Goal: Task Accomplishment & Management: Manage account settings

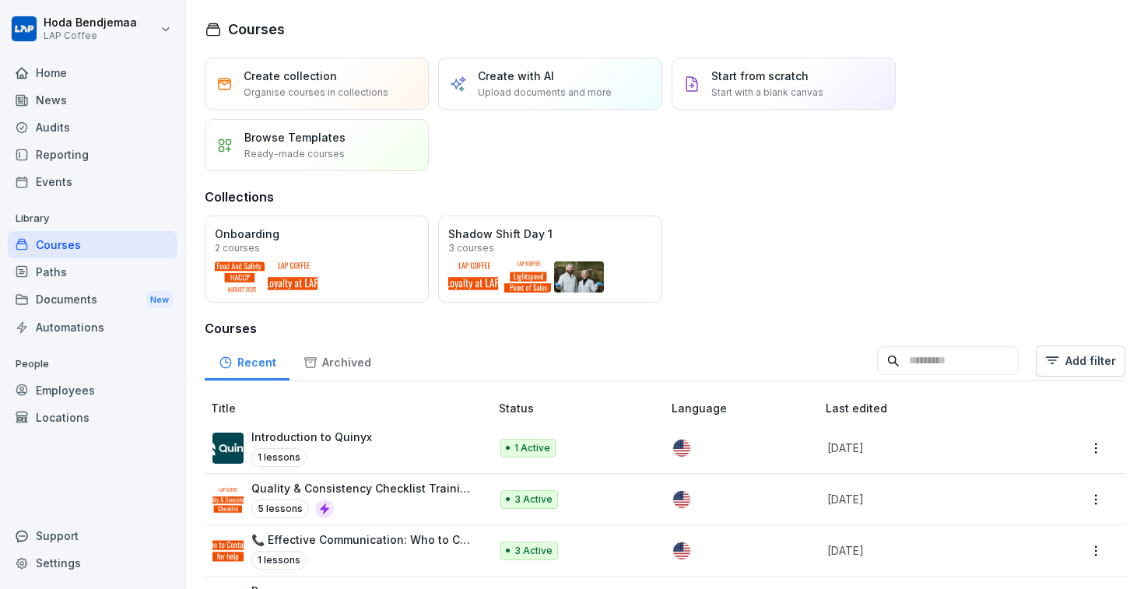
click at [95, 75] on div "Home" at bounding box center [93, 72] width 170 height 27
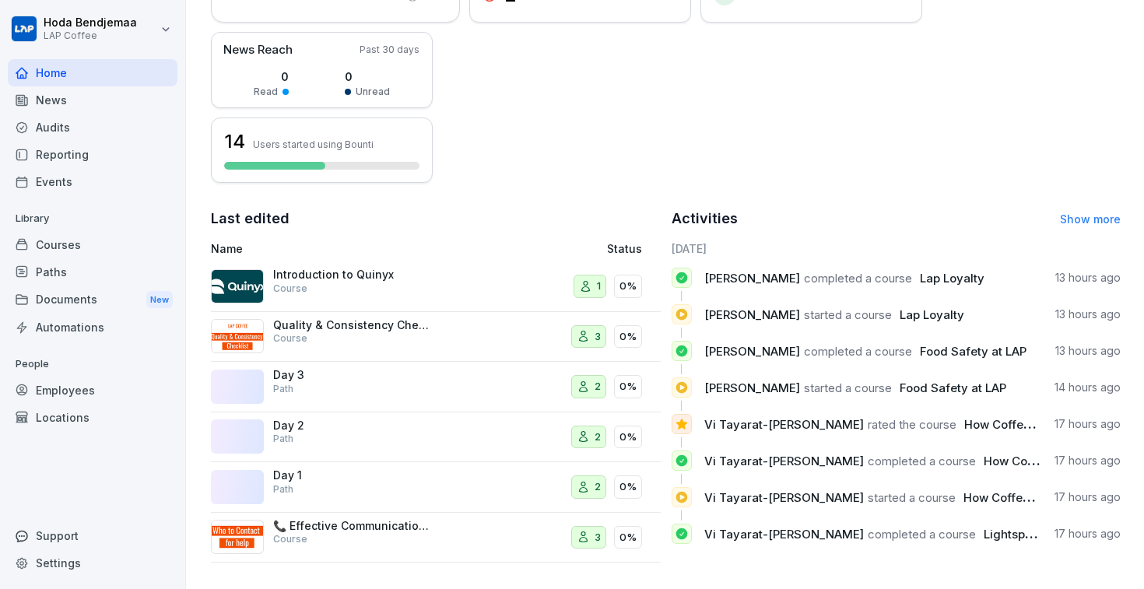
scroll to position [359, 0]
click at [53, 100] on div "News" at bounding box center [93, 99] width 170 height 27
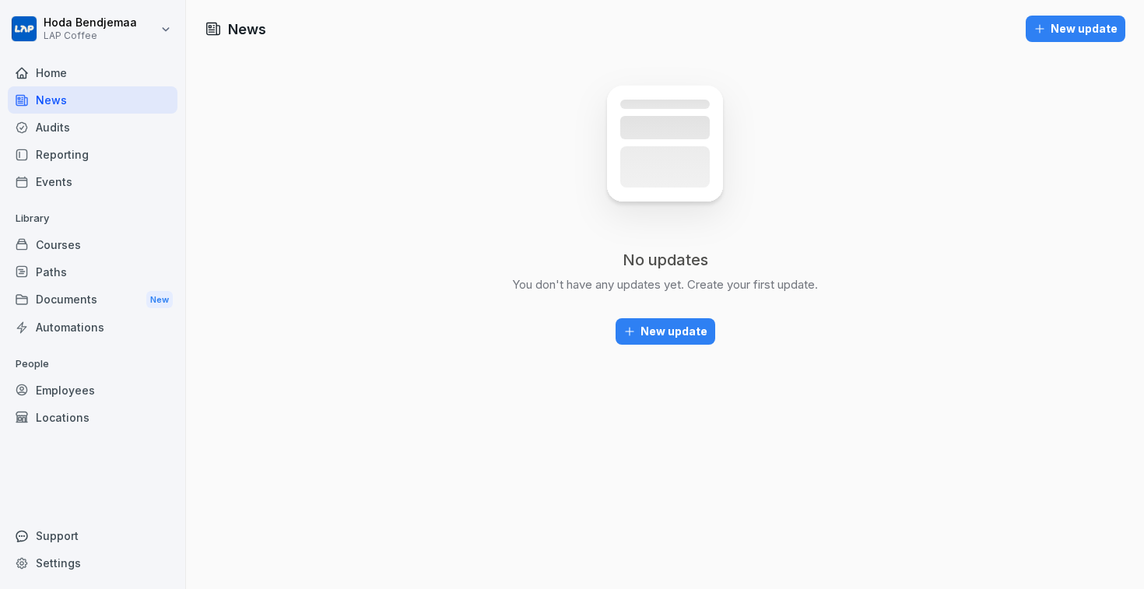
click at [99, 126] on div "Audits" at bounding box center [93, 127] width 170 height 27
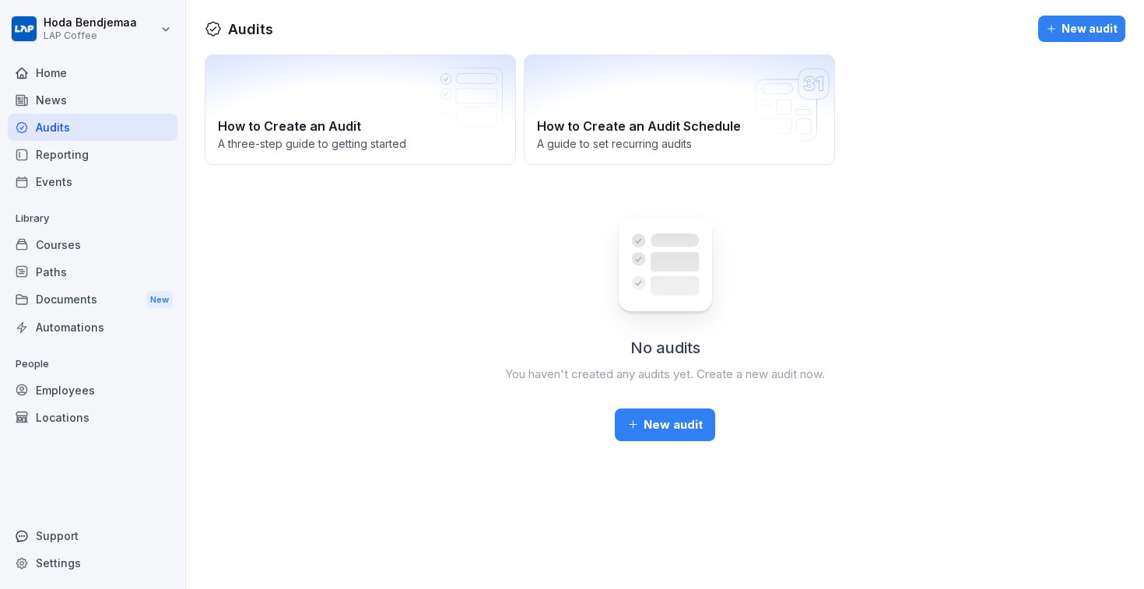
click at [82, 163] on div "Reporting" at bounding box center [93, 154] width 170 height 27
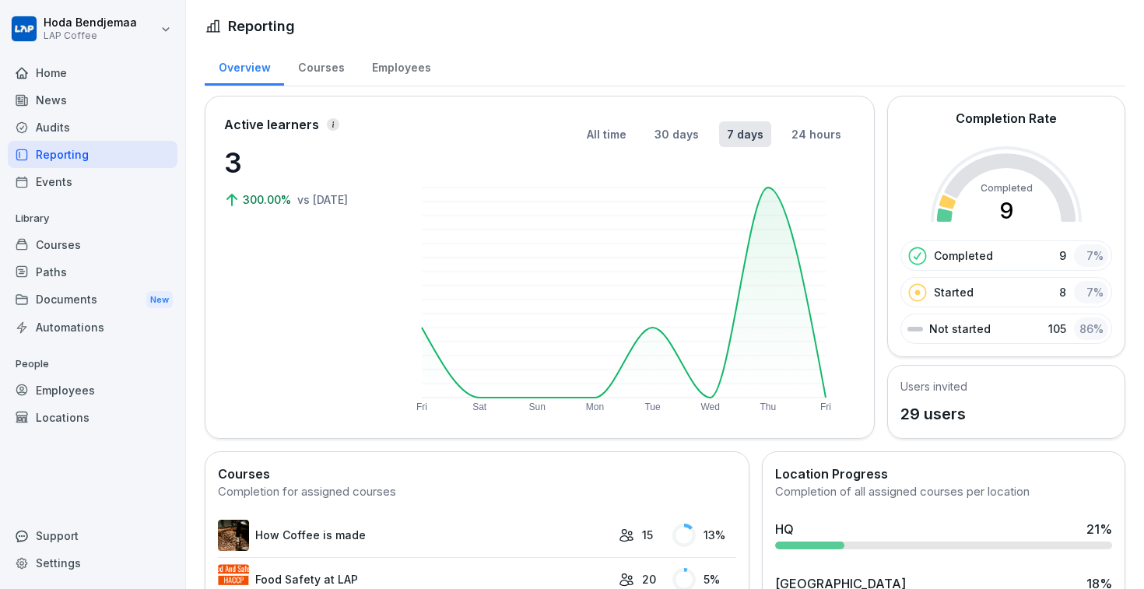
click at [71, 333] on div "Automations" at bounding box center [93, 327] width 170 height 27
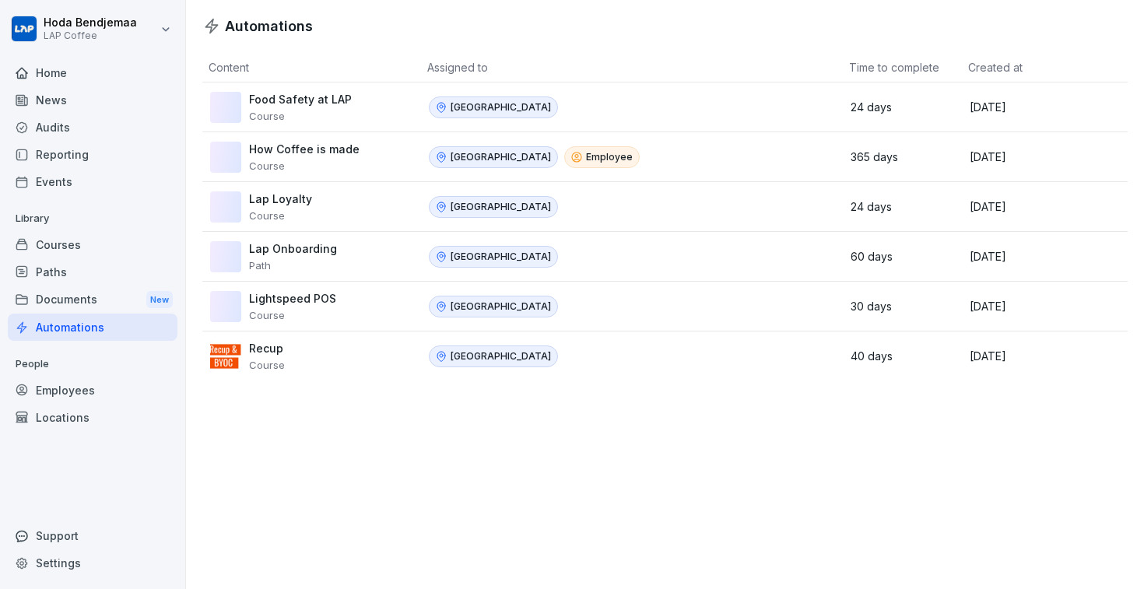
click at [79, 298] on div "Documents New" at bounding box center [93, 300] width 170 height 29
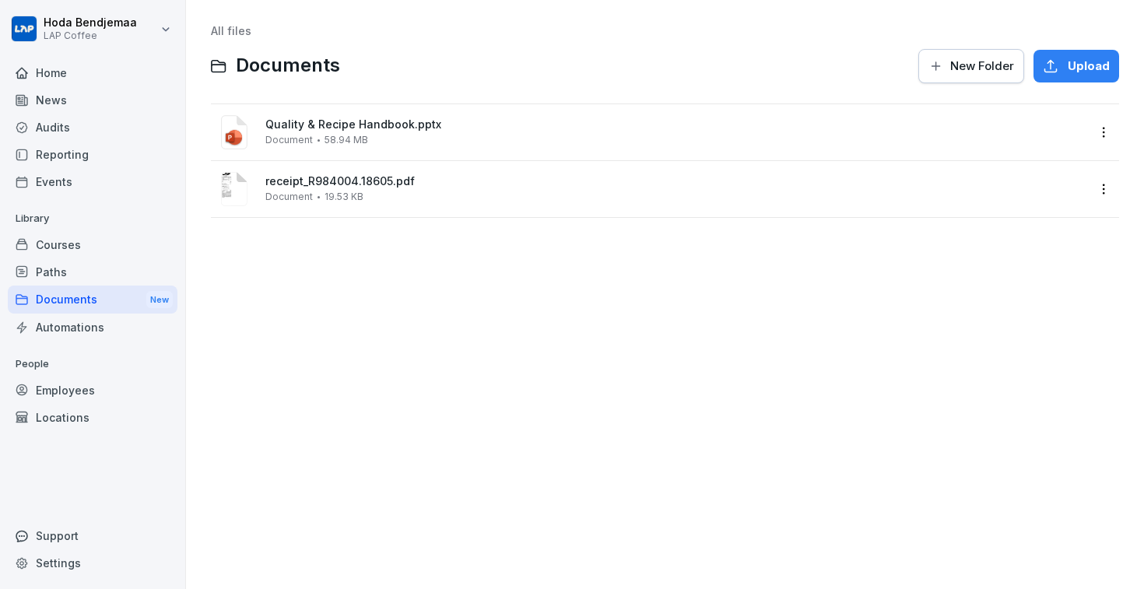
click at [72, 335] on div "Automations" at bounding box center [93, 327] width 170 height 27
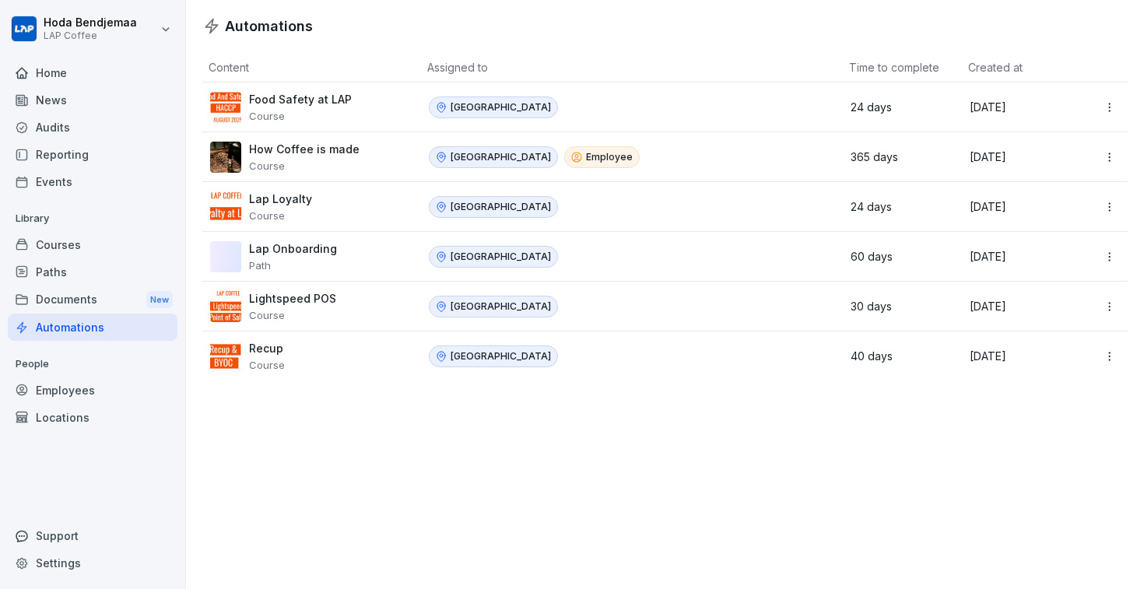
click at [89, 256] on div "Courses" at bounding box center [93, 244] width 170 height 27
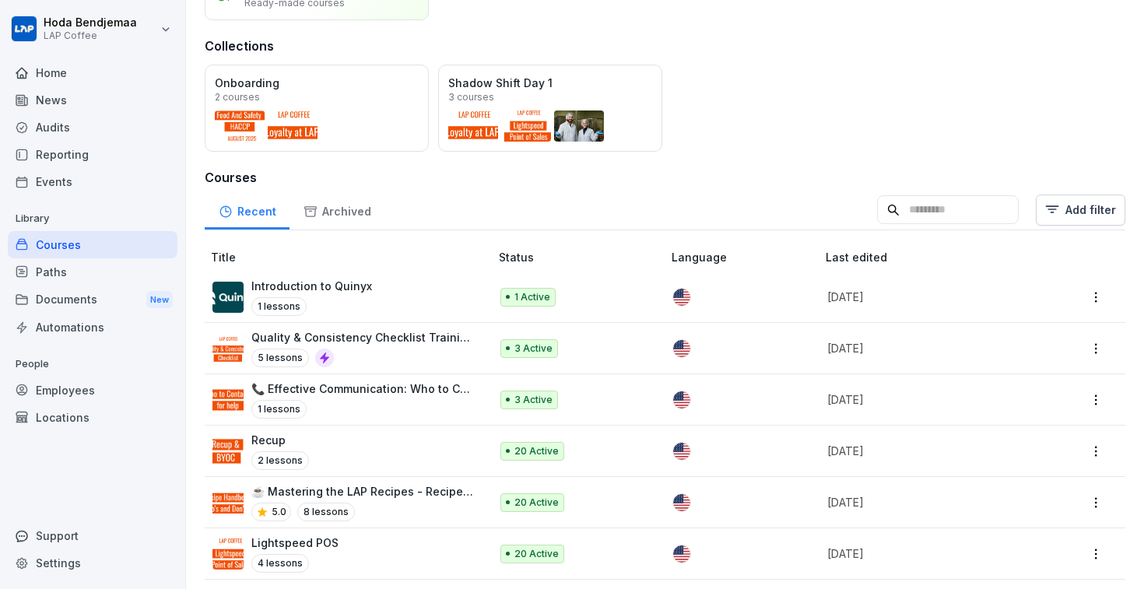
scroll to position [125, 0]
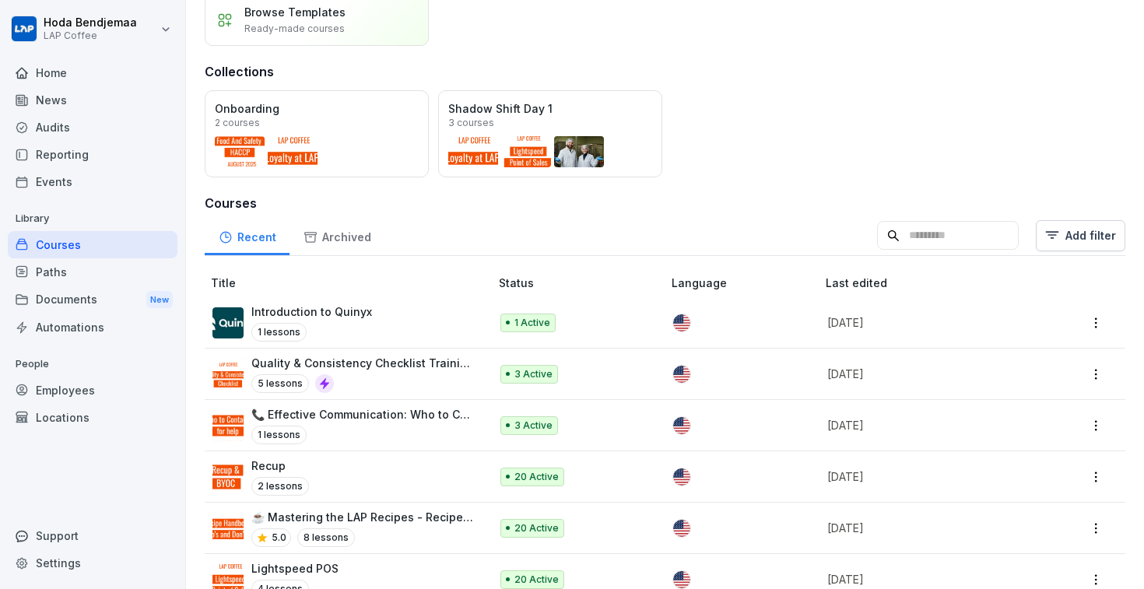
click at [333, 236] on div "Archived" at bounding box center [336, 236] width 95 height 40
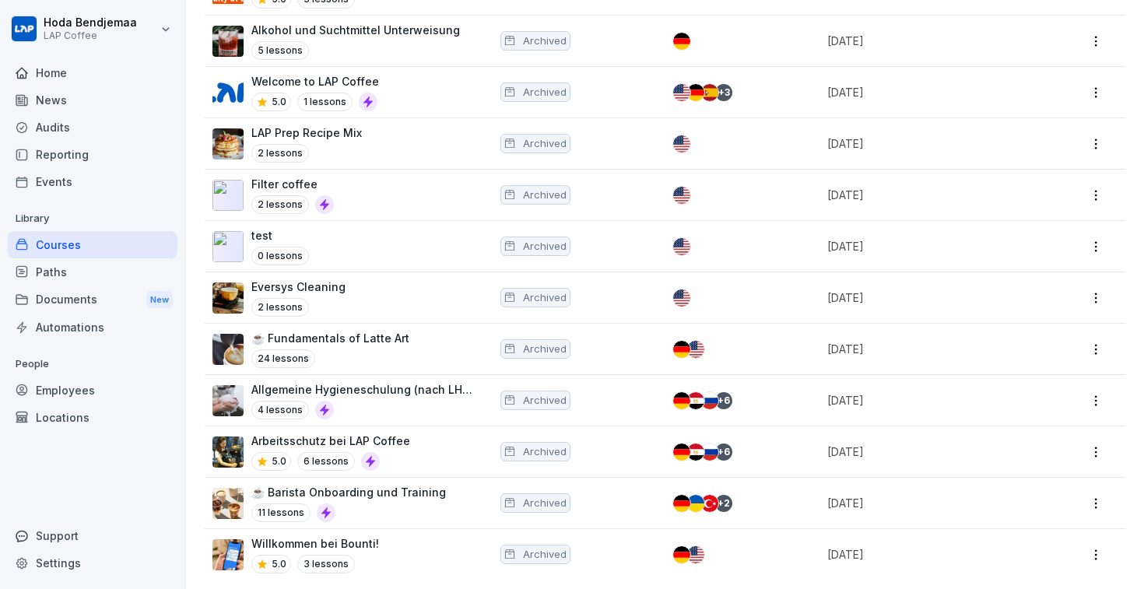
scroll to position [509, 0]
click at [1095, 147] on html "[PERSON_NAME] LAP Coffee Home News Audits Reporting Events Library Courses Path…" at bounding box center [572, 294] width 1144 height 589
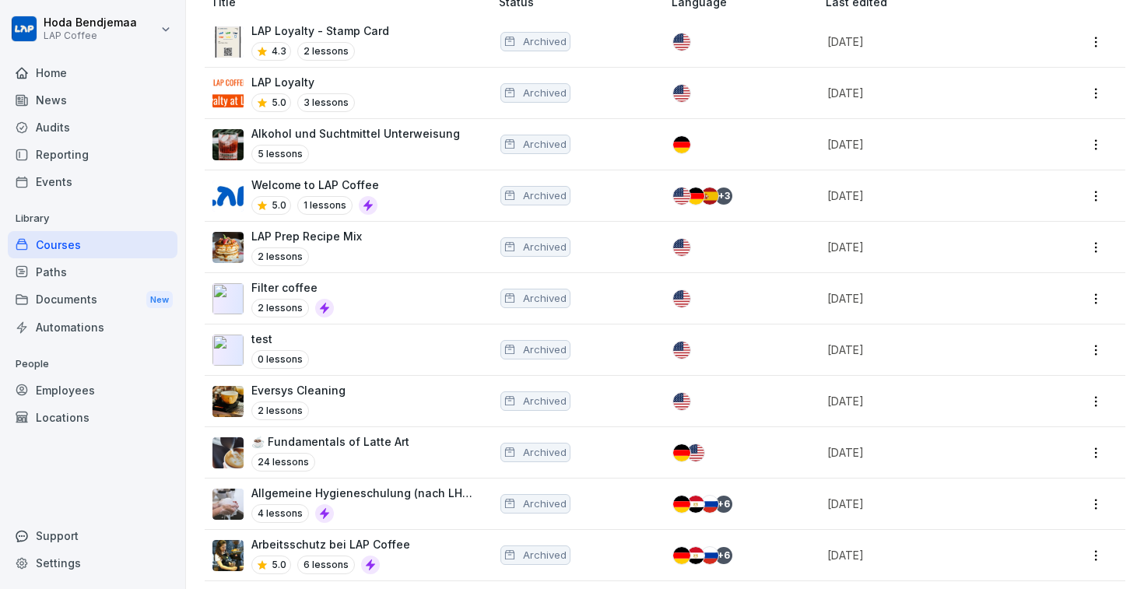
scroll to position [405, 0]
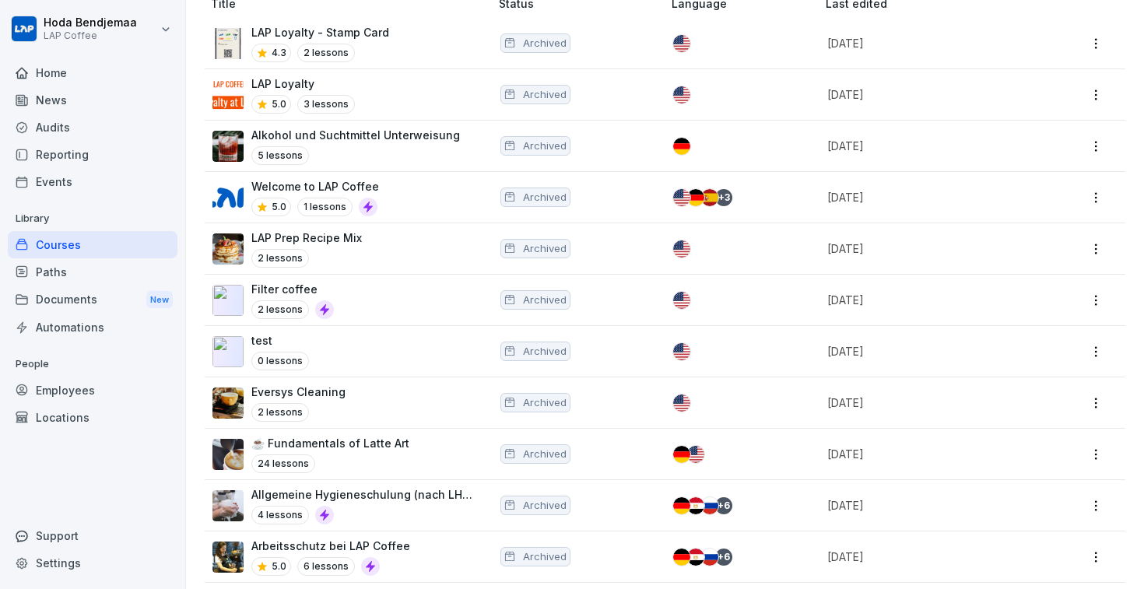
click at [1095, 144] on html "[PERSON_NAME] LAP Coffee Home News Audits Reporting Events Library Courses Path…" at bounding box center [572, 294] width 1144 height 589
click at [1036, 209] on div "Delete" at bounding box center [1030, 204] width 150 height 29
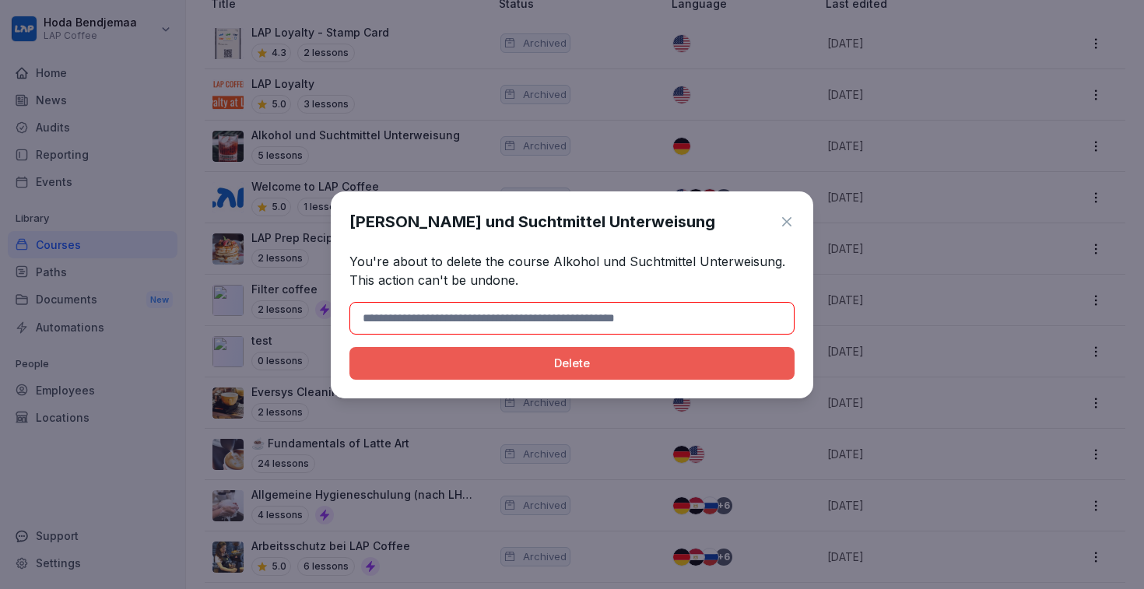
click at [657, 363] on div "Delete" at bounding box center [572, 363] width 420 height 17
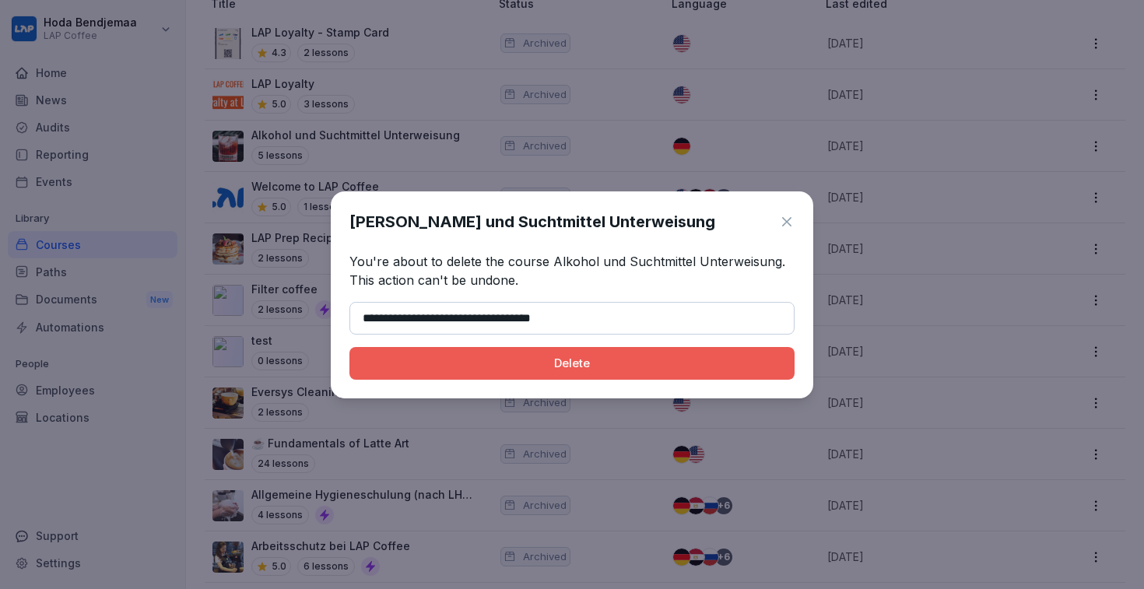
type input "**********"
click at [545, 355] on div "Delete" at bounding box center [572, 363] width 420 height 17
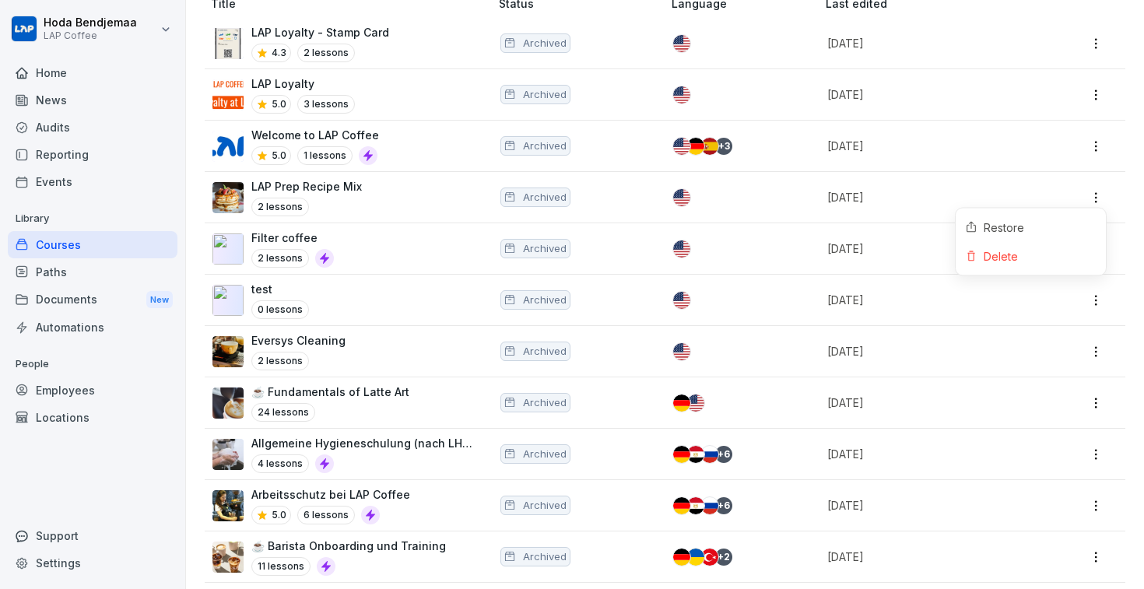
click at [1094, 205] on html "[PERSON_NAME] LAP Coffee Home News Audits Reporting Events Library Courses Path…" at bounding box center [572, 294] width 1144 height 589
click at [1029, 272] on div "Restore Delete" at bounding box center [1031, 242] width 152 height 68
click at [1028, 257] on div "Delete" at bounding box center [1030, 256] width 150 height 29
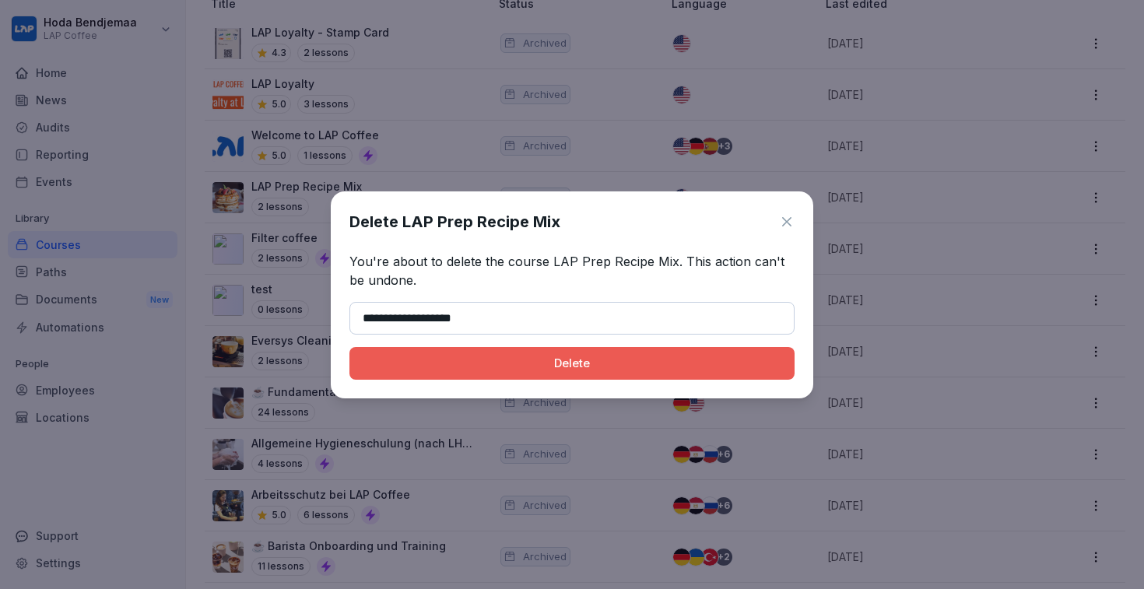
type input "**********"
click at [608, 359] on div "Delete" at bounding box center [572, 363] width 420 height 17
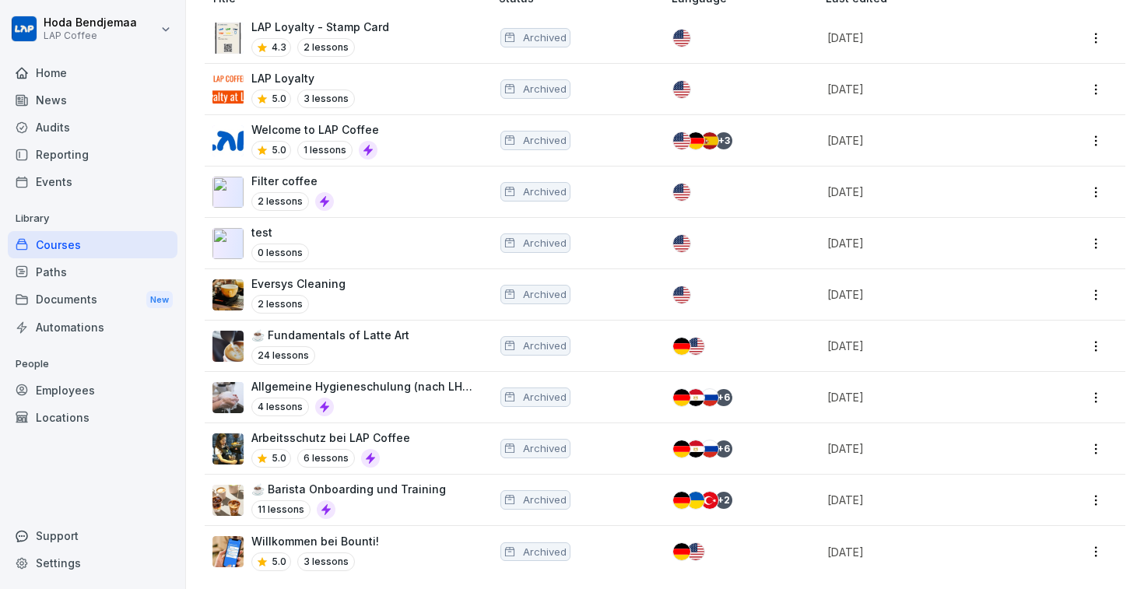
scroll to position [409, 0]
